Goal: Information Seeking & Learning: Learn about a topic

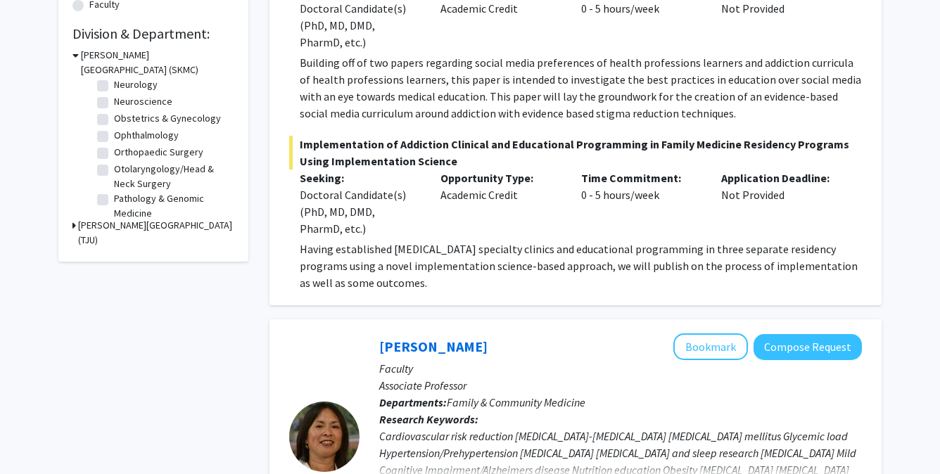
scroll to position [347, 0]
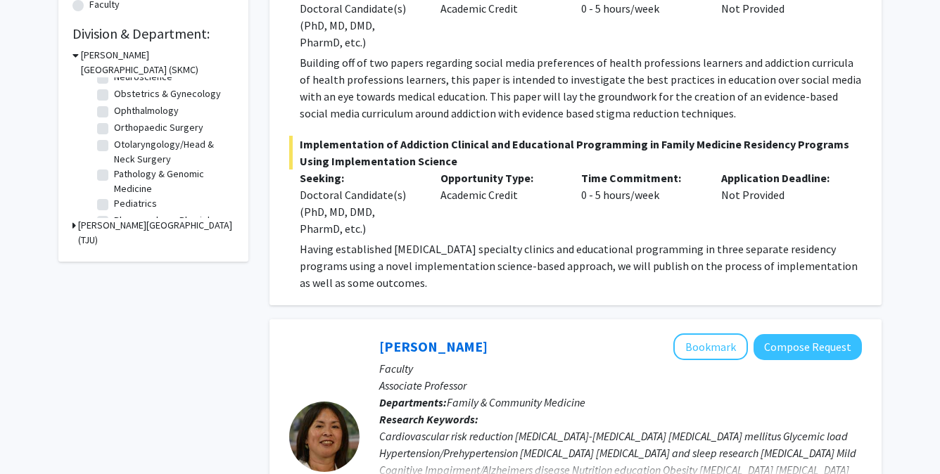
click at [114, 135] on label "Orthopaedic Surgery" at bounding box center [158, 127] width 89 height 15
click at [114, 129] on input "Orthopaedic Surgery" at bounding box center [118, 124] width 9 height 9
checkbox input "true"
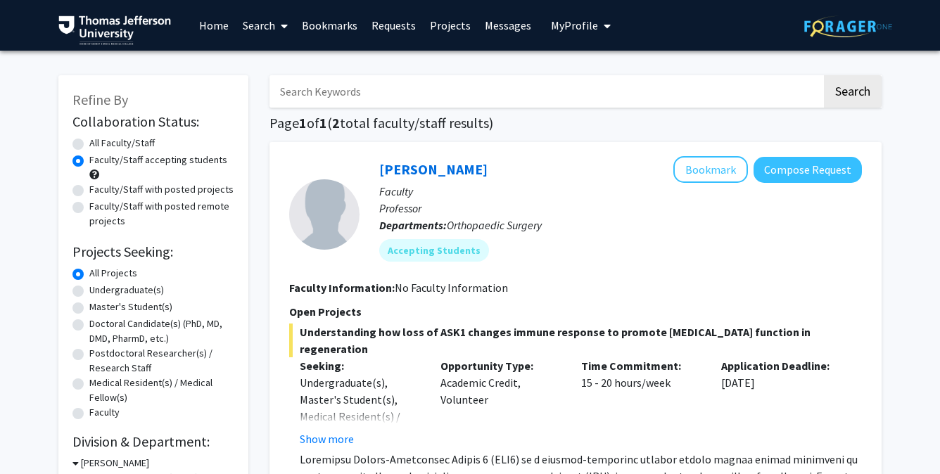
scroll to position [71, 0]
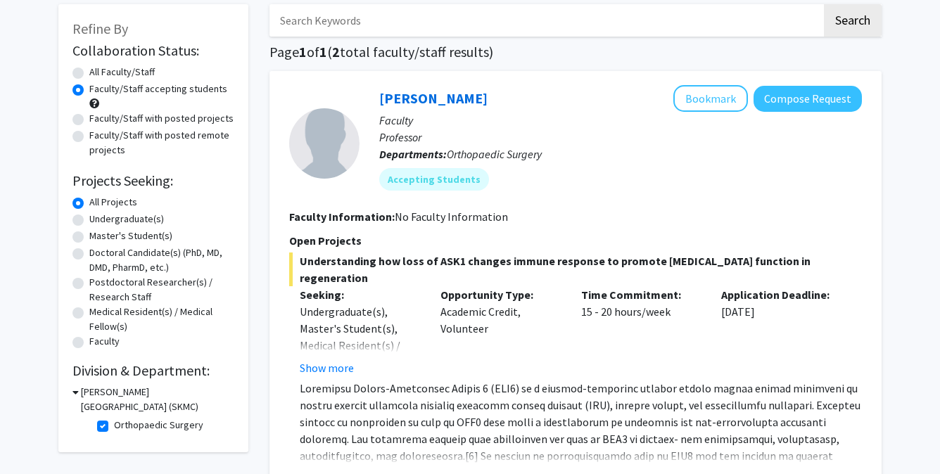
click at [310, 267] on span "Understanding how loss of ASK1 changes immune response to promote [MEDICAL_DATA…" at bounding box center [575, 270] width 573 height 34
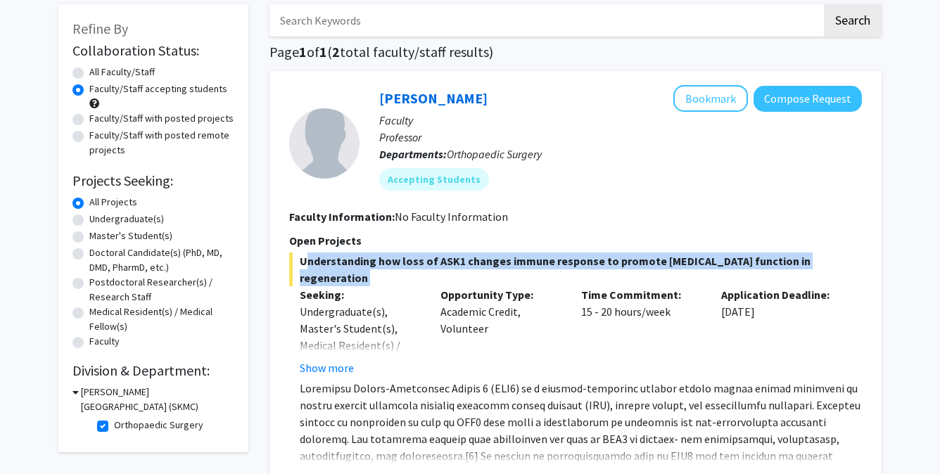
drag, startPoint x: 310, startPoint y: 267, endPoint x: 544, endPoint y: 278, distance: 235.2
click at [544, 278] on span "Understanding how loss of ASK1 changes immune response to promote [MEDICAL_DATA…" at bounding box center [575, 270] width 573 height 34
click at [558, 272] on span "Understanding how loss of ASK1 changes immune response to promote [MEDICAL_DATA…" at bounding box center [575, 270] width 573 height 34
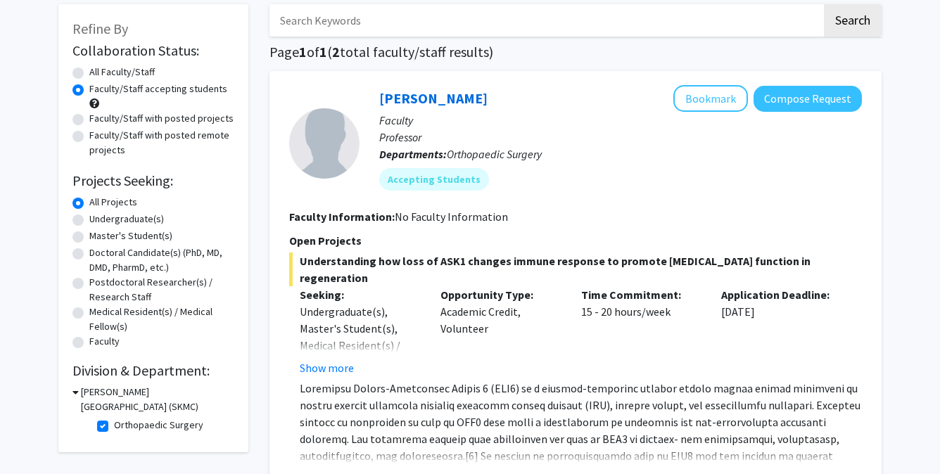
drag, startPoint x: 558, startPoint y: 272, endPoint x: 360, endPoint y: 257, distance: 198.2
click at [360, 257] on span "Understanding how loss of ASK1 changes immune response to promote [MEDICAL_DATA…" at bounding box center [575, 270] width 573 height 34
click at [320, 262] on span "Understanding how loss of ASK1 changes immune response to promote [MEDICAL_DATA…" at bounding box center [575, 270] width 573 height 34
drag, startPoint x: 320, startPoint y: 262, endPoint x: 328, endPoint y: 273, distance: 13.1
click at [328, 273] on span "Understanding how loss of ASK1 changes immune response to promote [MEDICAL_DATA…" at bounding box center [575, 270] width 573 height 34
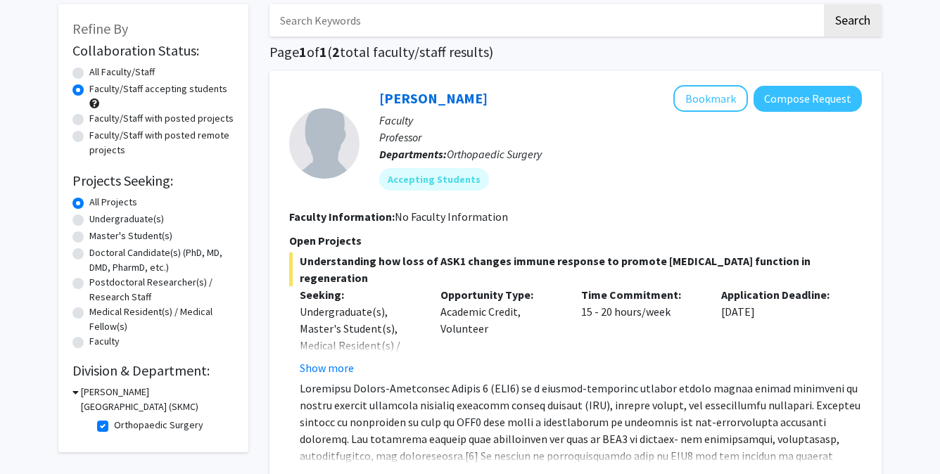
click at [328, 273] on span "Understanding how loss of ASK1 changes immune response to promote [MEDICAL_DATA…" at bounding box center [575, 270] width 573 height 34
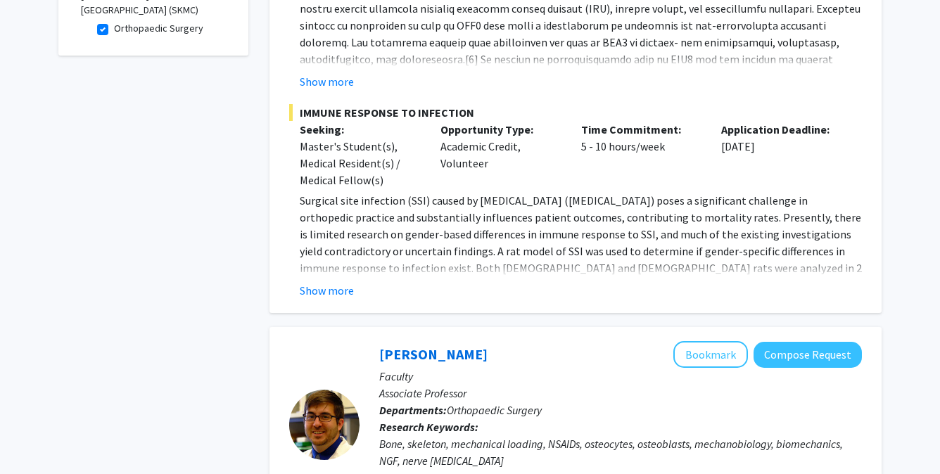
scroll to position [647, 0]
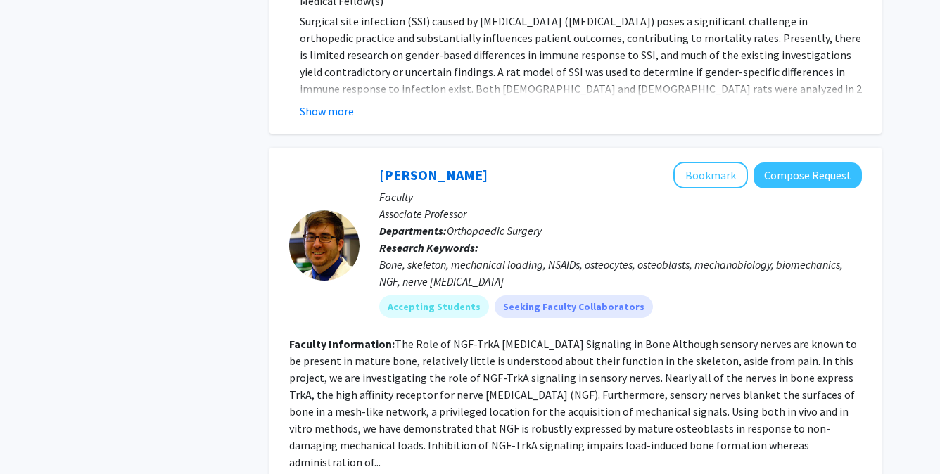
click at [390, 200] on p "Faculty" at bounding box center [620, 197] width 483 height 17
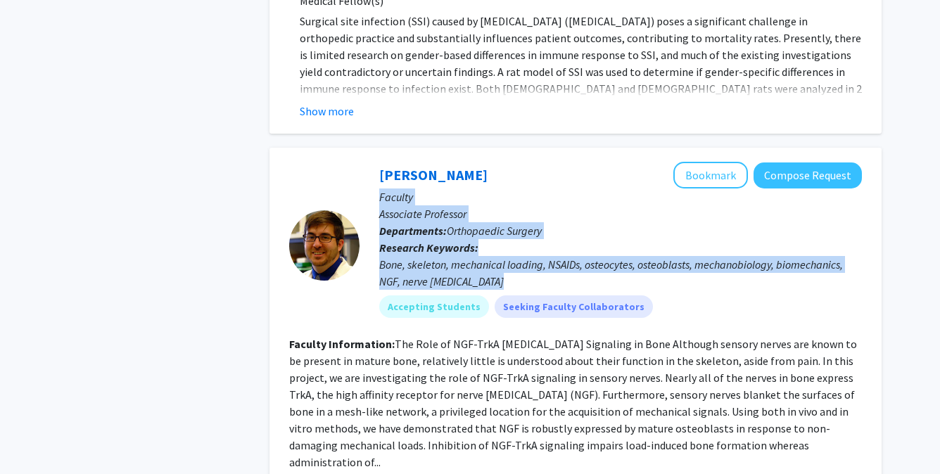
drag, startPoint x: 390, startPoint y: 200, endPoint x: 494, endPoint y: 281, distance: 130.9
click at [495, 281] on div "[PERSON_NAME] Bookmark Compose Request Faculty Associate Professor Departments:…" at bounding box center [610, 245] width 502 height 167
click at [494, 281] on div "Bone, skeleton, mechanical loading, NSAIDs, osteocytes, osteoblasts, mechanobio…" at bounding box center [620, 273] width 483 height 34
drag, startPoint x: 494, startPoint y: 281, endPoint x: 392, endPoint y: 187, distance: 138.4
click at [392, 187] on div "[PERSON_NAME] Bookmark Compose Request Faculty Associate Professor Departments:…" at bounding box center [610, 245] width 502 height 167
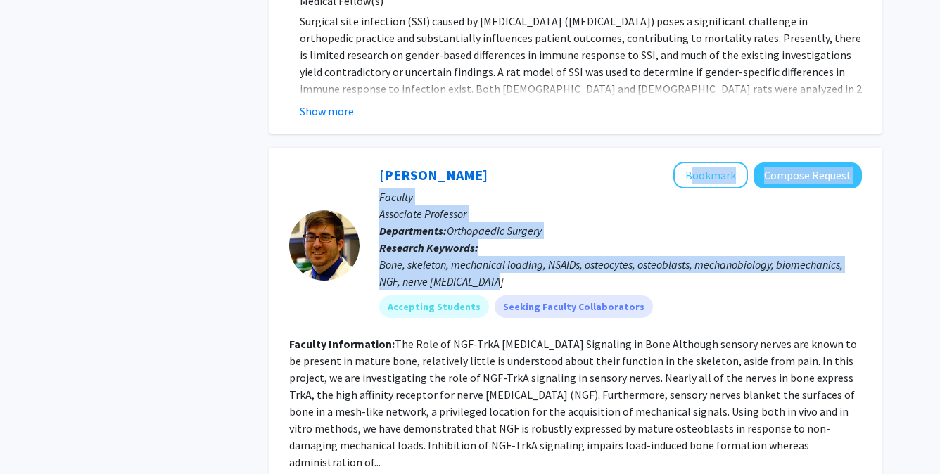
click at [392, 187] on div "[PERSON_NAME] Bookmark Compose Request" at bounding box center [620, 175] width 483 height 27
drag, startPoint x: 392, startPoint y: 200, endPoint x: 462, endPoint y: 282, distance: 108.3
click at [462, 282] on div "[PERSON_NAME] Bookmark Compose Request Faculty Associate Professor Departments:…" at bounding box center [610, 245] width 502 height 167
click at [462, 282] on div "Bone, skeleton, mechanical loading, NSAIDs, osteocytes, osteoblasts, mechanobio…" at bounding box center [620, 273] width 483 height 34
drag, startPoint x: 462, startPoint y: 282, endPoint x: 396, endPoint y: 200, distance: 105.0
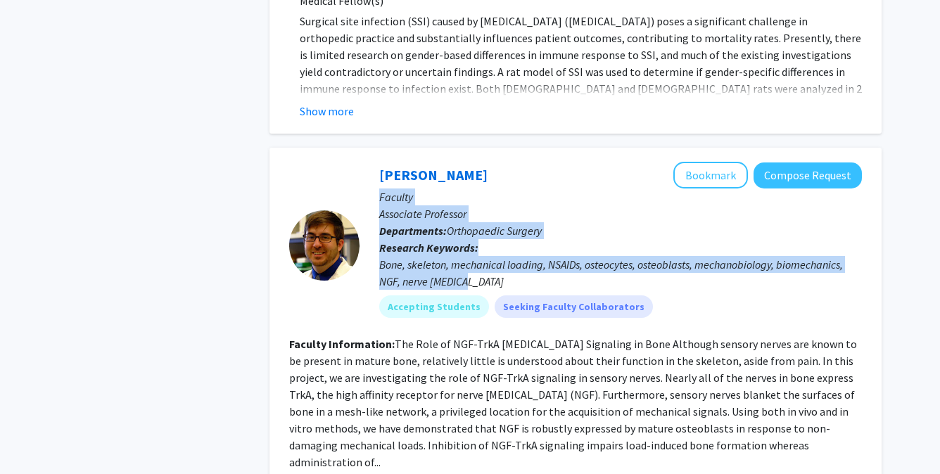
click at [396, 200] on div "[PERSON_NAME] Bookmark Compose Request Faculty Associate Professor Departments:…" at bounding box center [610, 245] width 502 height 167
click at [396, 200] on p "Faculty" at bounding box center [620, 197] width 483 height 17
drag, startPoint x: 396, startPoint y: 200, endPoint x: 467, endPoint y: 280, distance: 106.6
click at [467, 280] on div "[PERSON_NAME] Bookmark Compose Request Faculty Associate Professor Departments:…" at bounding box center [610, 245] width 502 height 167
click at [467, 280] on div "Bone, skeleton, mechanical loading, NSAIDs, osteocytes, osteoblasts, mechanobio…" at bounding box center [620, 273] width 483 height 34
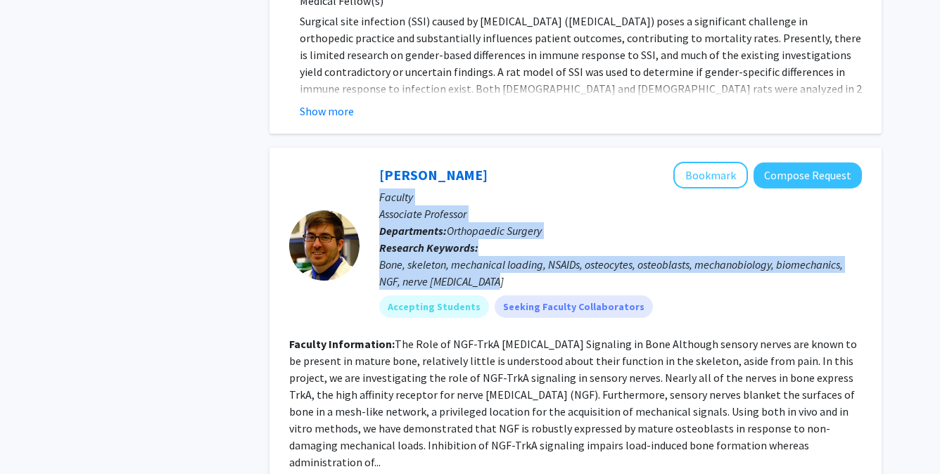
drag, startPoint x: 467, startPoint y: 280, endPoint x: 394, endPoint y: 197, distance: 110.6
click at [394, 197] on div "[PERSON_NAME] Bookmark Compose Request Faculty Associate Professor Departments:…" at bounding box center [610, 245] width 502 height 167
click at [394, 197] on p "Faculty" at bounding box center [620, 197] width 483 height 17
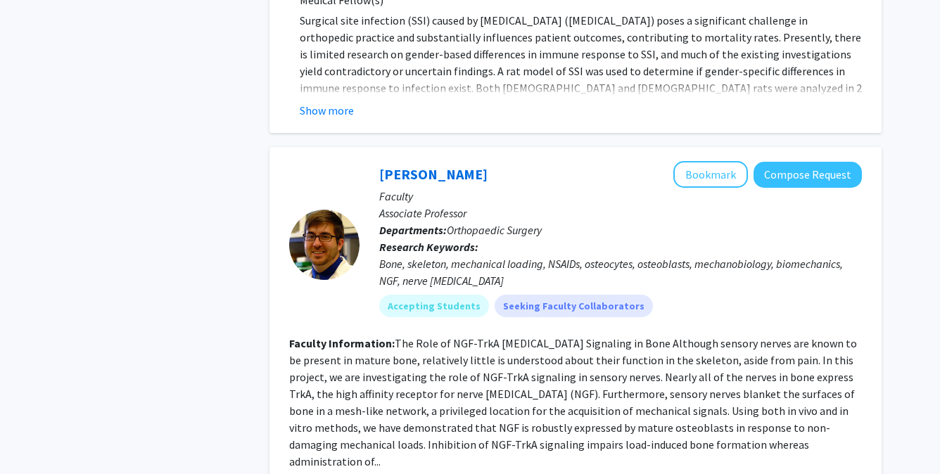
scroll to position [713, 0]
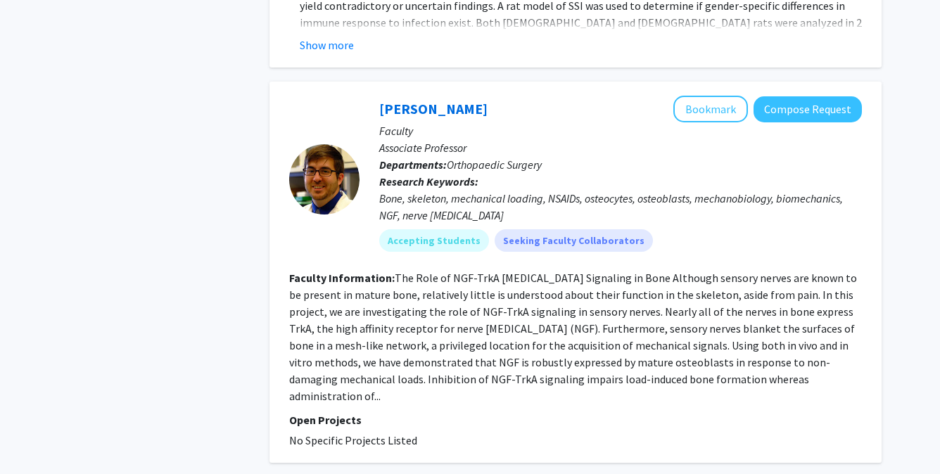
click at [478, 223] on div "Bone, skeleton, mechanical loading, NSAIDs, osteocytes, osteoblasts, mechanobio…" at bounding box center [620, 207] width 483 height 34
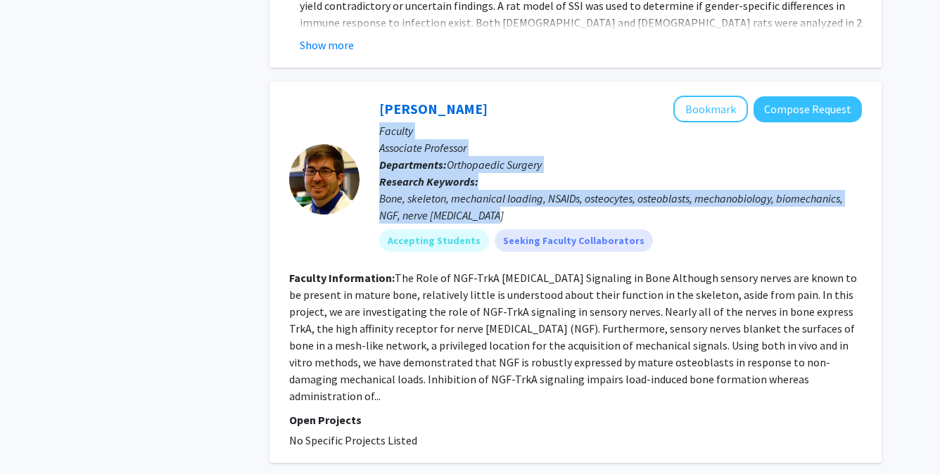
drag, startPoint x: 478, startPoint y: 223, endPoint x: 395, endPoint y: 136, distance: 119.9
click at [395, 136] on div "[PERSON_NAME] Bookmark Compose Request Faculty Associate Professor Departments:…" at bounding box center [610, 179] width 502 height 167
click at [395, 136] on p "Faculty" at bounding box center [620, 130] width 483 height 17
drag, startPoint x: 395, startPoint y: 136, endPoint x: 476, endPoint y: 218, distance: 114.9
click at [475, 218] on div "[PERSON_NAME] Bookmark Compose Request Faculty Associate Professor Departments:…" at bounding box center [610, 179] width 502 height 167
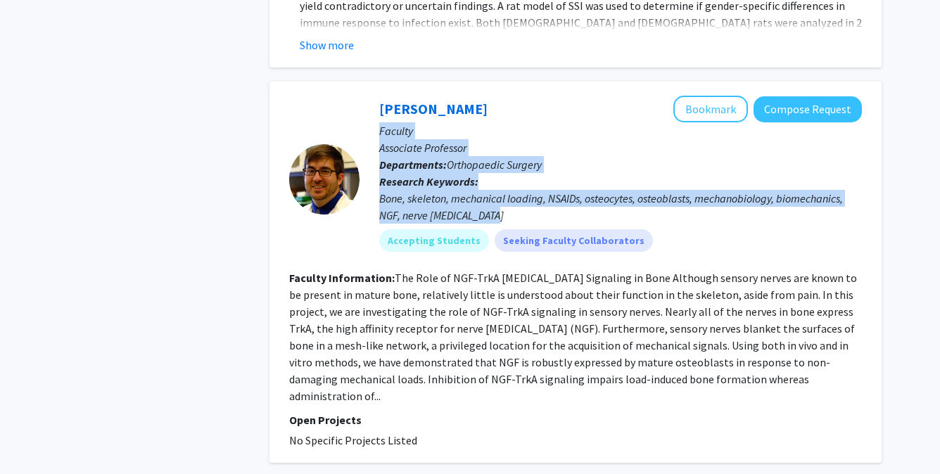
click at [476, 218] on div "Bone, skeleton, mechanical loading, NSAIDs, osteocytes, osteoblasts, mechanobio…" at bounding box center [620, 207] width 483 height 34
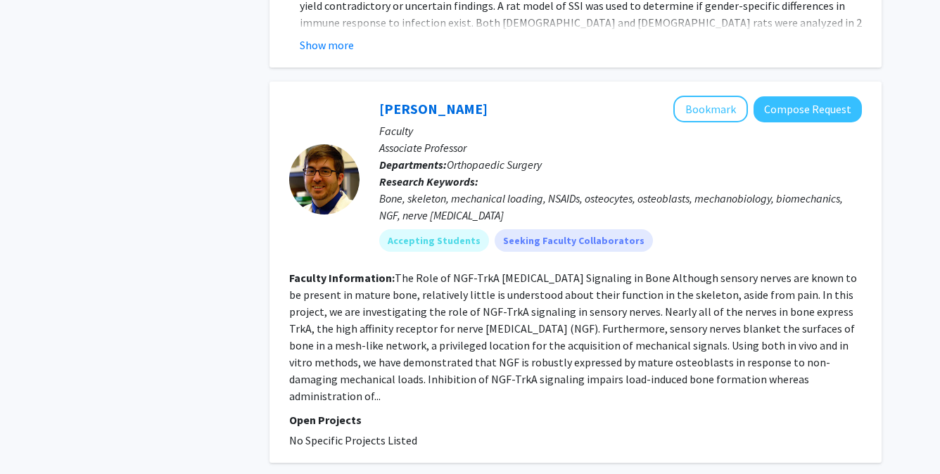
click at [476, 218] on div "Bone, skeleton, mechanical loading, NSAIDs, osteocytes, osteoblasts, mechanobio…" at bounding box center [620, 207] width 483 height 34
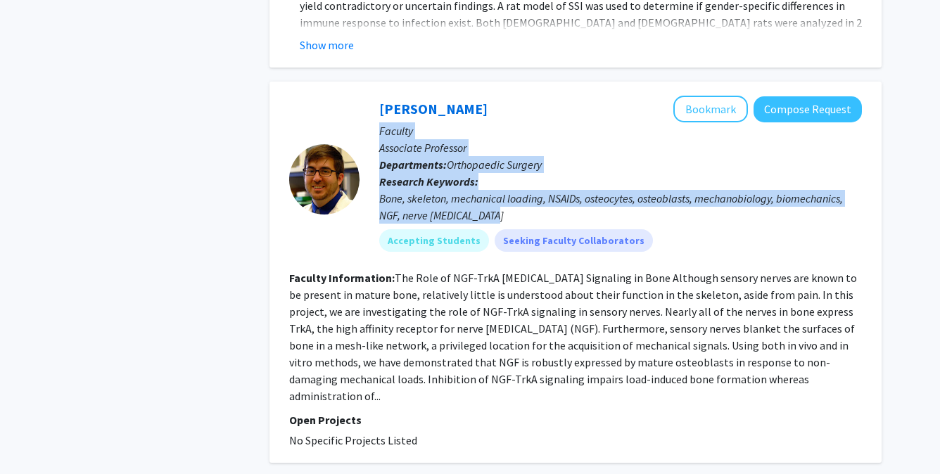
drag, startPoint x: 476, startPoint y: 218, endPoint x: 391, endPoint y: 130, distance: 121.9
click at [391, 130] on div "[PERSON_NAME] Bookmark Compose Request Faculty Associate Professor Departments:…" at bounding box center [610, 179] width 502 height 167
click at [391, 130] on p "Faculty" at bounding box center [620, 130] width 483 height 17
drag, startPoint x: 391, startPoint y: 130, endPoint x: 472, endPoint y: 219, distance: 120.5
click at [472, 219] on div "[PERSON_NAME] Bookmark Compose Request Faculty Associate Professor Departments:…" at bounding box center [610, 179] width 502 height 167
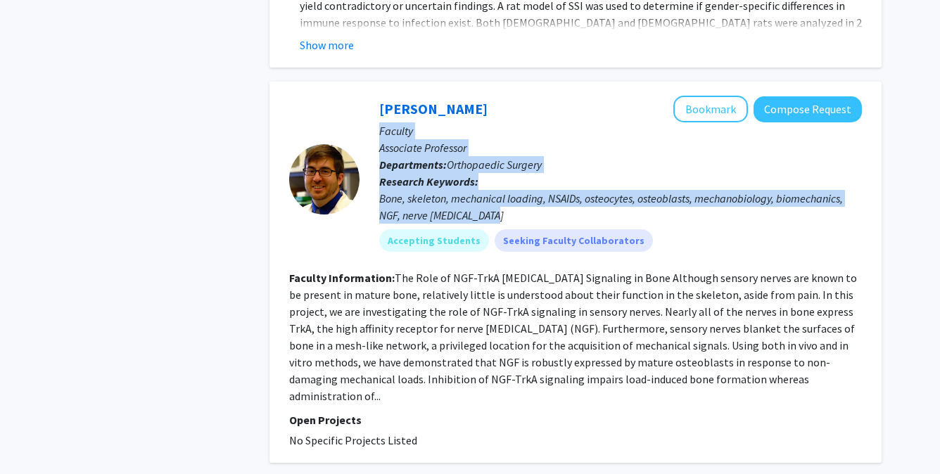
click at [472, 219] on div "Bone, skeleton, mechanical loading, NSAIDs, osteocytes, osteoblasts, mechanobio…" at bounding box center [620, 207] width 483 height 34
drag, startPoint x: 472, startPoint y: 219, endPoint x: 397, endPoint y: 138, distance: 111.0
click at [397, 138] on div "[PERSON_NAME] Bookmark Compose Request Faculty Associate Professor Departments:…" at bounding box center [610, 179] width 502 height 167
click at [397, 138] on p "Faculty" at bounding box center [620, 130] width 483 height 17
drag, startPoint x: 397, startPoint y: 138, endPoint x: 483, endPoint y: 218, distance: 117.5
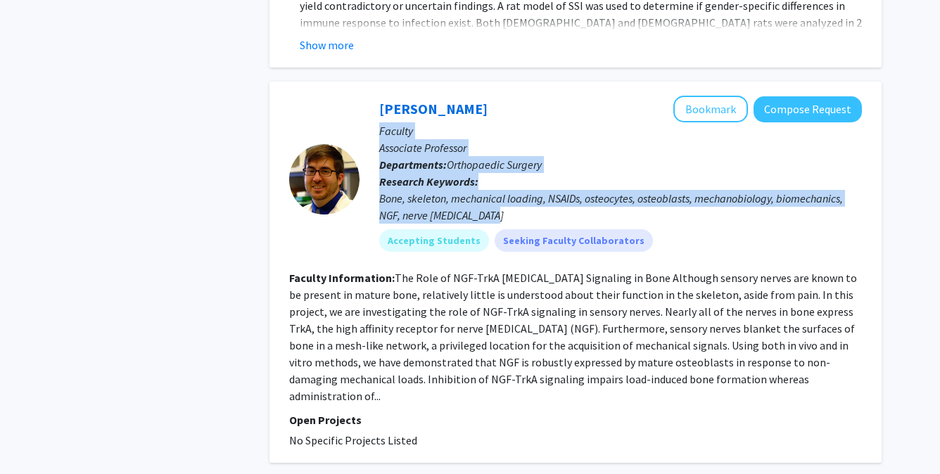
click at [483, 218] on div "[PERSON_NAME] Bookmark Compose Request Faculty Associate Professor Departments:…" at bounding box center [610, 179] width 502 height 167
click at [483, 218] on div "Bone, skeleton, mechanical loading, NSAIDs, osteocytes, osteoblasts, mechanobio…" at bounding box center [620, 207] width 483 height 34
drag, startPoint x: 483, startPoint y: 218, endPoint x: 396, endPoint y: 134, distance: 120.4
click at [396, 134] on div "[PERSON_NAME] Bookmark Compose Request Faculty Associate Professor Departments:…" at bounding box center [610, 179] width 502 height 167
click at [396, 134] on p "Faculty" at bounding box center [620, 130] width 483 height 17
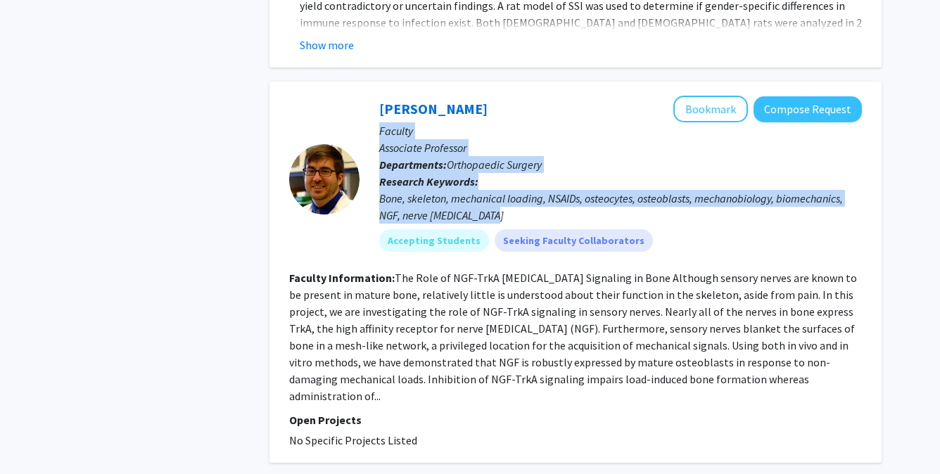
drag, startPoint x: 396, startPoint y: 134, endPoint x: 472, endPoint y: 216, distance: 111.5
click at [472, 216] on div "[PERSON_NAME] Bookmark Compose Request Faculty Associate Professor Departments:…" at bounding box center [610, 179] width 502 height 167
click at [472, 216] on div "Bone, skeleton, mechanical loading, NSAIDs, osteocytes, osteoblasts, mechanobio…" at bounding box center [620, 207] width 483 height 34
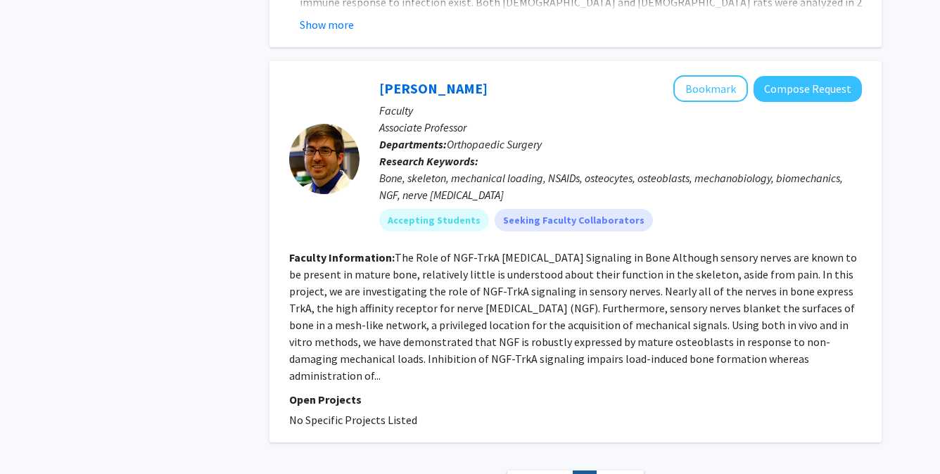
scroll to position [741, 0]
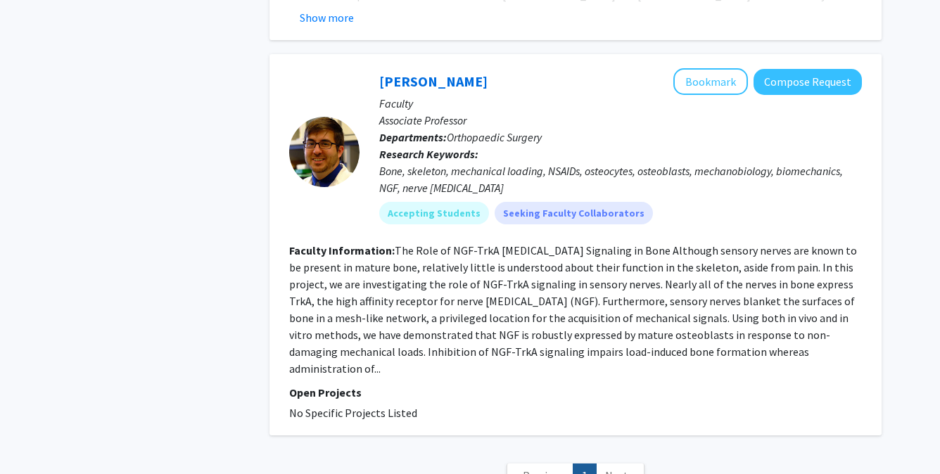
click at [406, 247] on fg-read-more "The Role of NGF-TrkA [MEDICAL_DATA] Signaling in Bone Although sensory nerves a…" at bounding box center [573, 309] width 568 height 132
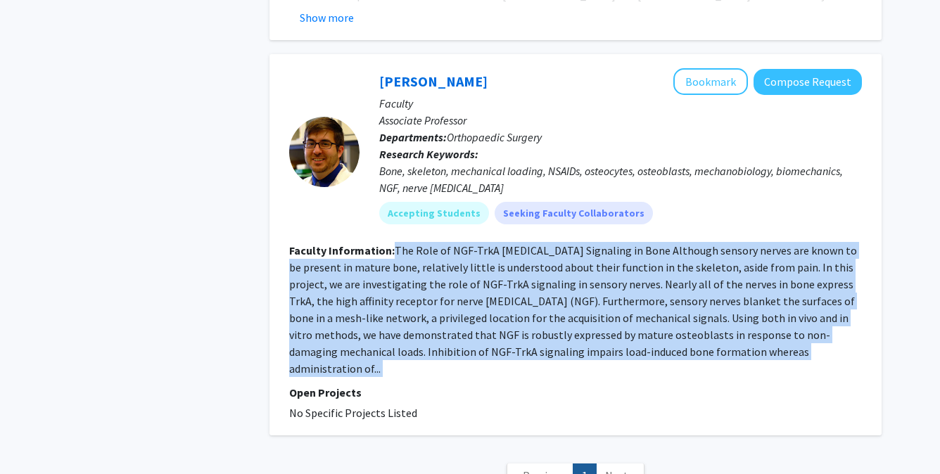
drag, startPoint x: 406, startPoint y: 247, endPoint x: 707, endPoint y: 362, distance: 322.2
click at [707, 362] on section "Faculty Information: The Role of NGF-TrkA [MEDICAL_DATA] Signaling in Bone Alth…" at bounding box center [575, 309] width 573 height 135
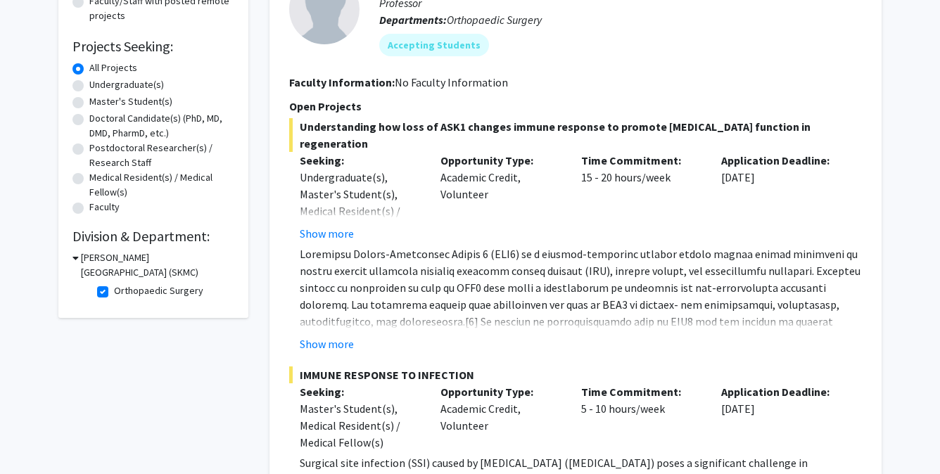
scroll to position [178, 0]
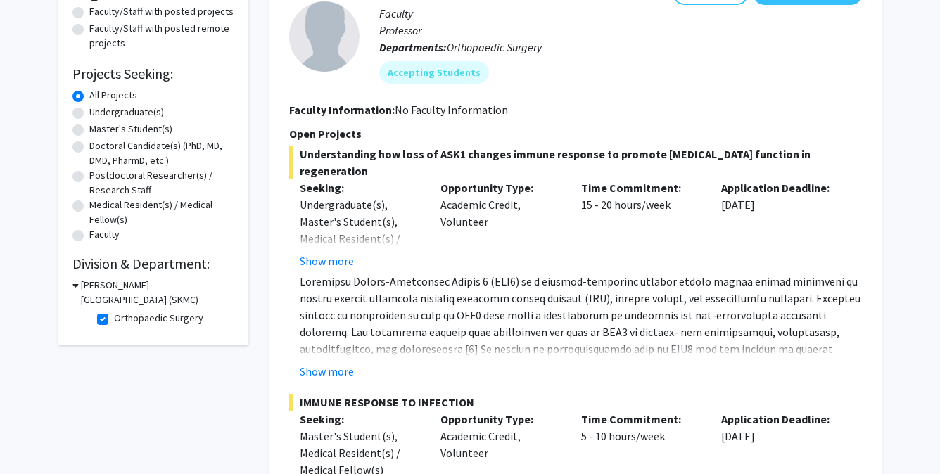
click at [114, 322] on label "Orthopaedic Surgery" at bounding box center [158, 318] width 89 height 15
click at [114, 320] on input "Orthopaedic Surgery" at bounding box center [118, 315] width 9 height 9
checkbox input "false"
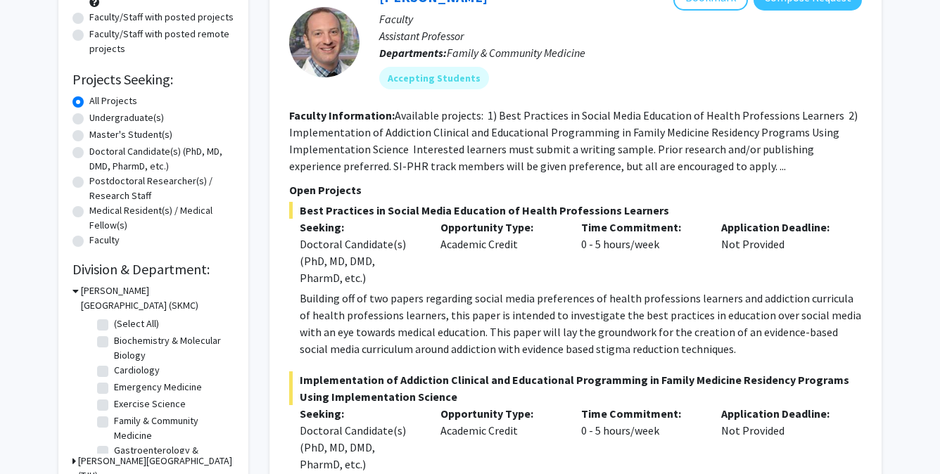
scroll to position [143, 0]
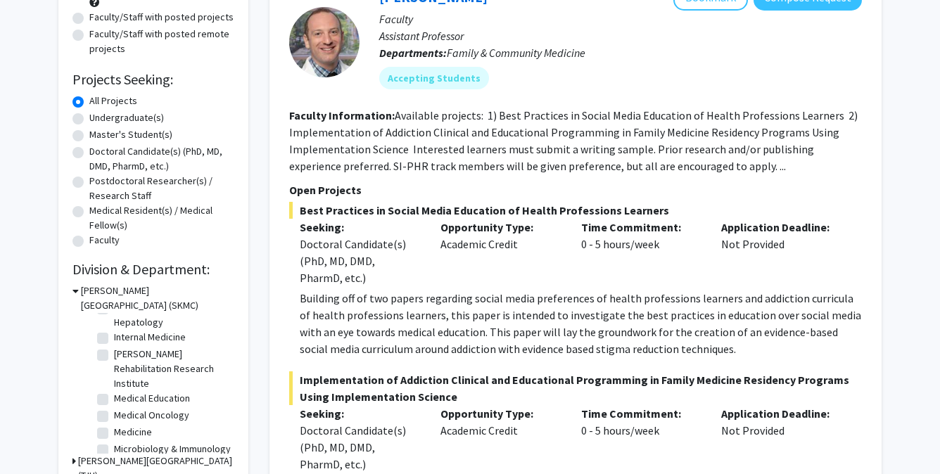
click at [114, 355] on label "[PERSON_NAME] Rehabilitation Research Institute" at bounding box center [172, 369] width 117 height 44
click at [114, 355] on input "[PERSON_NAME] Rehabilitation Research Institute" at bounding box center [118, 351] width 9 height 9
checkbox input "true"
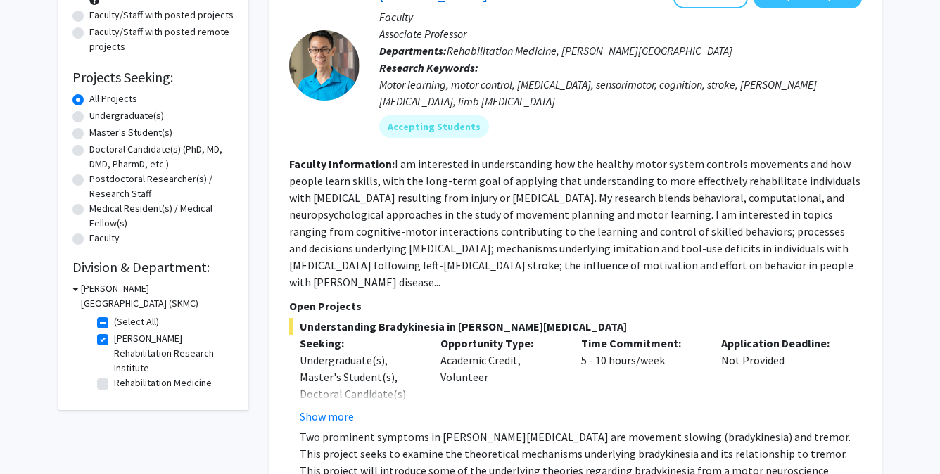
scroll to position [177, 0]
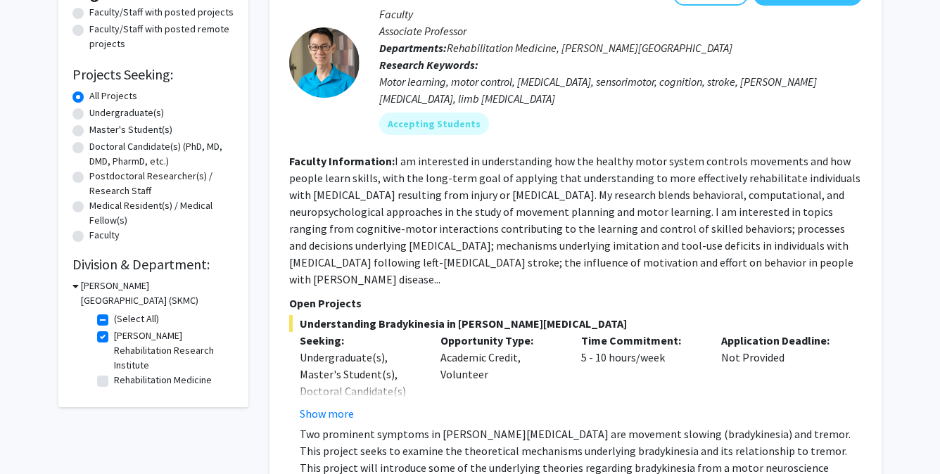
click at [460, 163] on fg-read-more "I am interested in understanding how the healthy motor system controls movement…" at bounding box center [574, 220] width 571 height 132
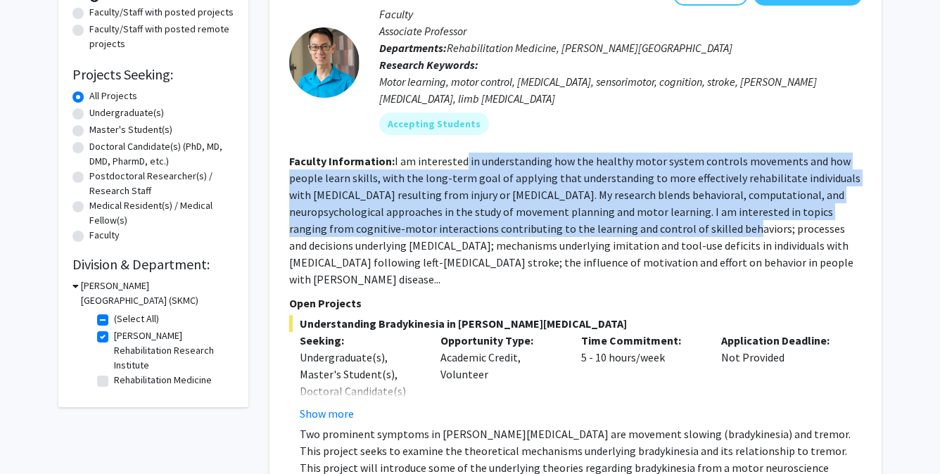
drag, startPoint x: 460, startPoint y: 163, endPoint x: 641, endPoint y: 226, distance: 191.3
click at [641, 226] on fg-read-more "I am interested in understanding how the healthy motor system controls movement…" at bounding box center [574, 220] width 571 height 132
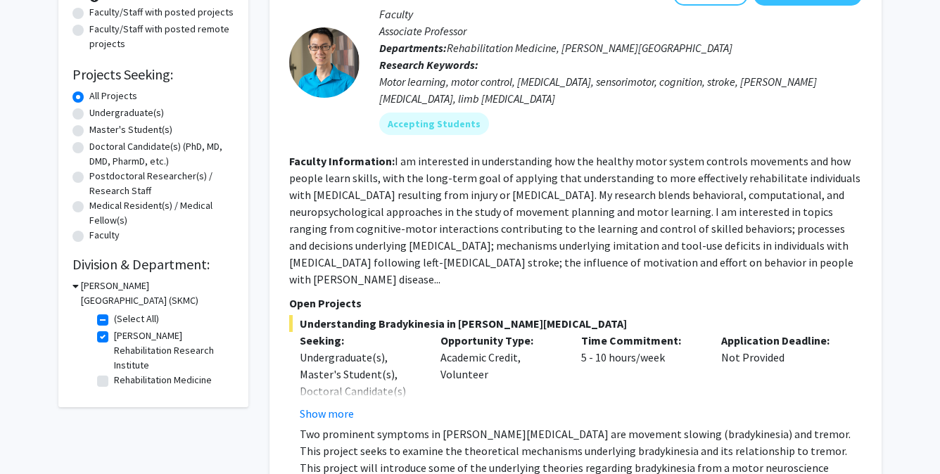
click at [114, 336] on label "[PERSON_NAME] Rehabilitation Research Institute" at bounding box center [172, 351] width 117 height 44
click at [114, 336] on input "[PERSON_NAME] Rehabilitation Research Institute" at bounding box center [118, 333] width 9 height 9
checkbox input "false"
